Goal: Information Seeking & Learning: Learn about a topic

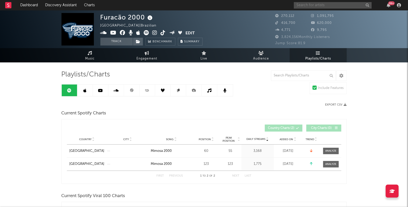
click at [333, 6] on input "text" at bounding box center [333, 5] width 78 height 6
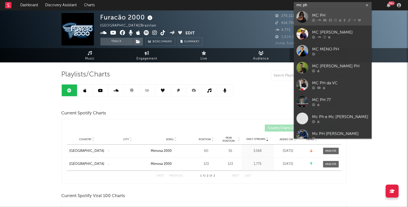
type input "mc ph"
click at [341, 13] on div "MC PH" at bounding box center [340, 15] width 57 height 6
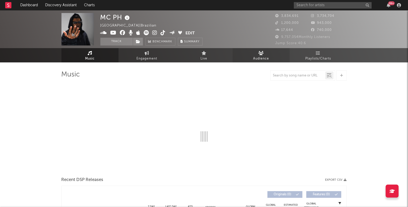
select select "6m"
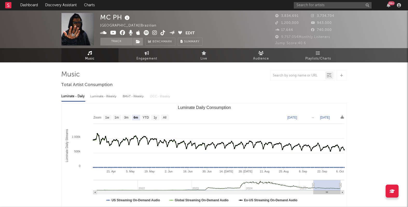
select select "6m"
click at [113, 94] on div "Luminate - Weekly" at bounding box center [104, 96] width 27 height 9
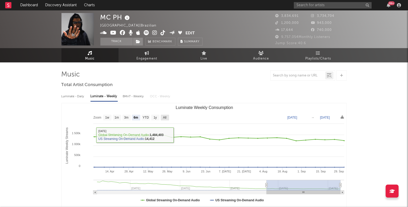
click at [161, 116] on rect "Luminate Weekly Consumption" at bounding box center [165, 117] width 8 height 6
select select "All"
type input "2024-02-08"
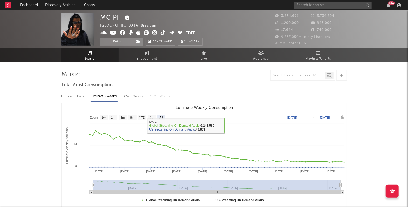
click at [134, 96] on div "BMAT - Weekly" at bounding box center [134, 96] width 22 height 9
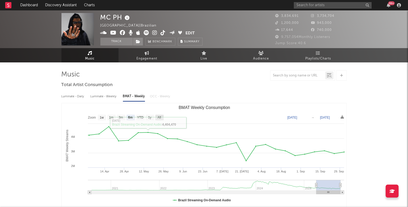
click at [159, 116] on text "All" at bounding box center [159, 118] width 3 height 4
select select "All"
type input "2020-08-06"
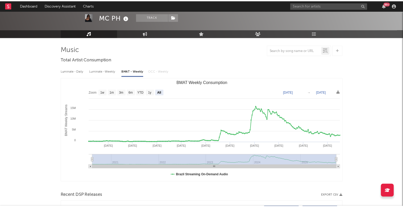
scroll to position [8, 0]
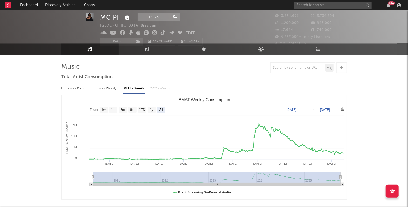
click at [101, 86] on div "Luminate - Weekly" at bounding box center [104, 88] width 27 height 9
select select "6m"
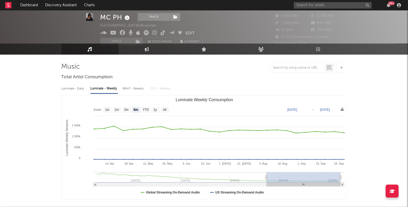
click at [131, 88] on div "BMAT - Weekly" at bounding box center [134, 88] width 22 height 9
select select "6m"
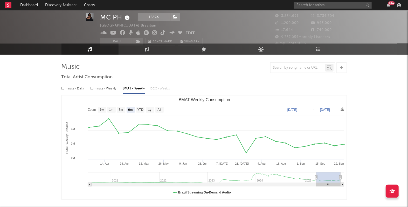
click at [75, 89] on div "Luminate - Daily" at bounding box center [74, 88] width 24 height 9
select select "6m"
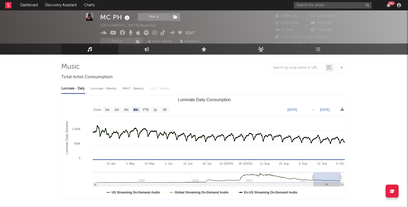
click at [142, 90] on div "BMAT - Weekly" at bounding box center [134, 88] width 22 height 9
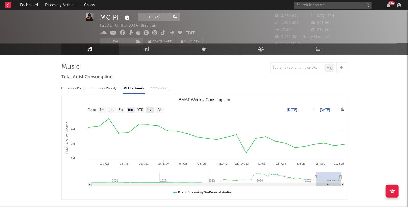
click at [149, 109] on text "1y" at bounding box center [149, 110] width 3 height 4
select select "1y"
type input "2024-10-02"
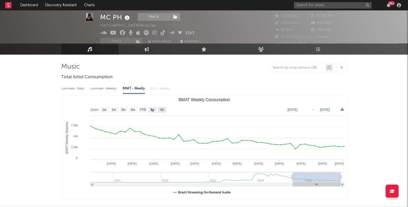
click at [163, 112] on rect "BMAT Weekly Consumption" at bounding box center [162, 110] width 8 height 6
select select "All"
type input "2020-08-06"
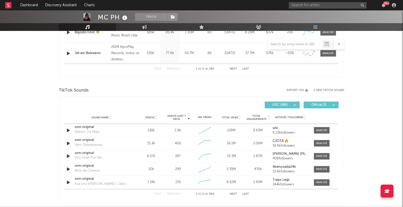
scroll to position [0, 0]
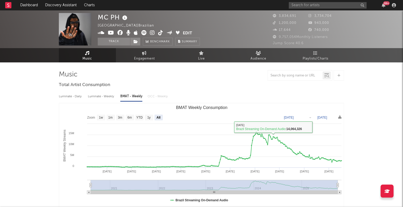
click at [245, 72] on div at bounding box center [202, 75] width 286 height 10
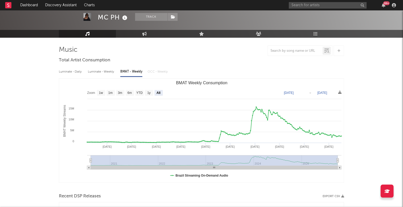
scroll to position [31, 0]
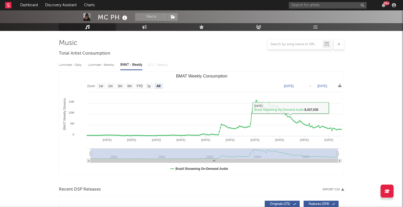
click at [231, 61] on div "Luminate - Daily Luminate - Weekly BMAT - Weekly OCC - Weekly" at bounding box center [202, 64] width 286 height 9
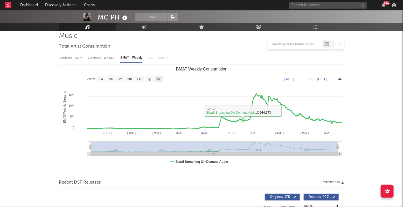
scroll to position [39, 0]
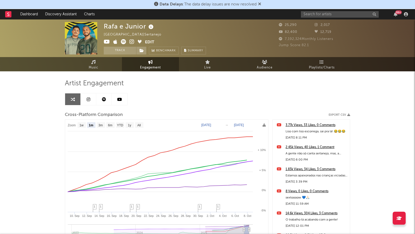
select select "1m"
